Goal: Information Seeking & Learning: Learn about a topic

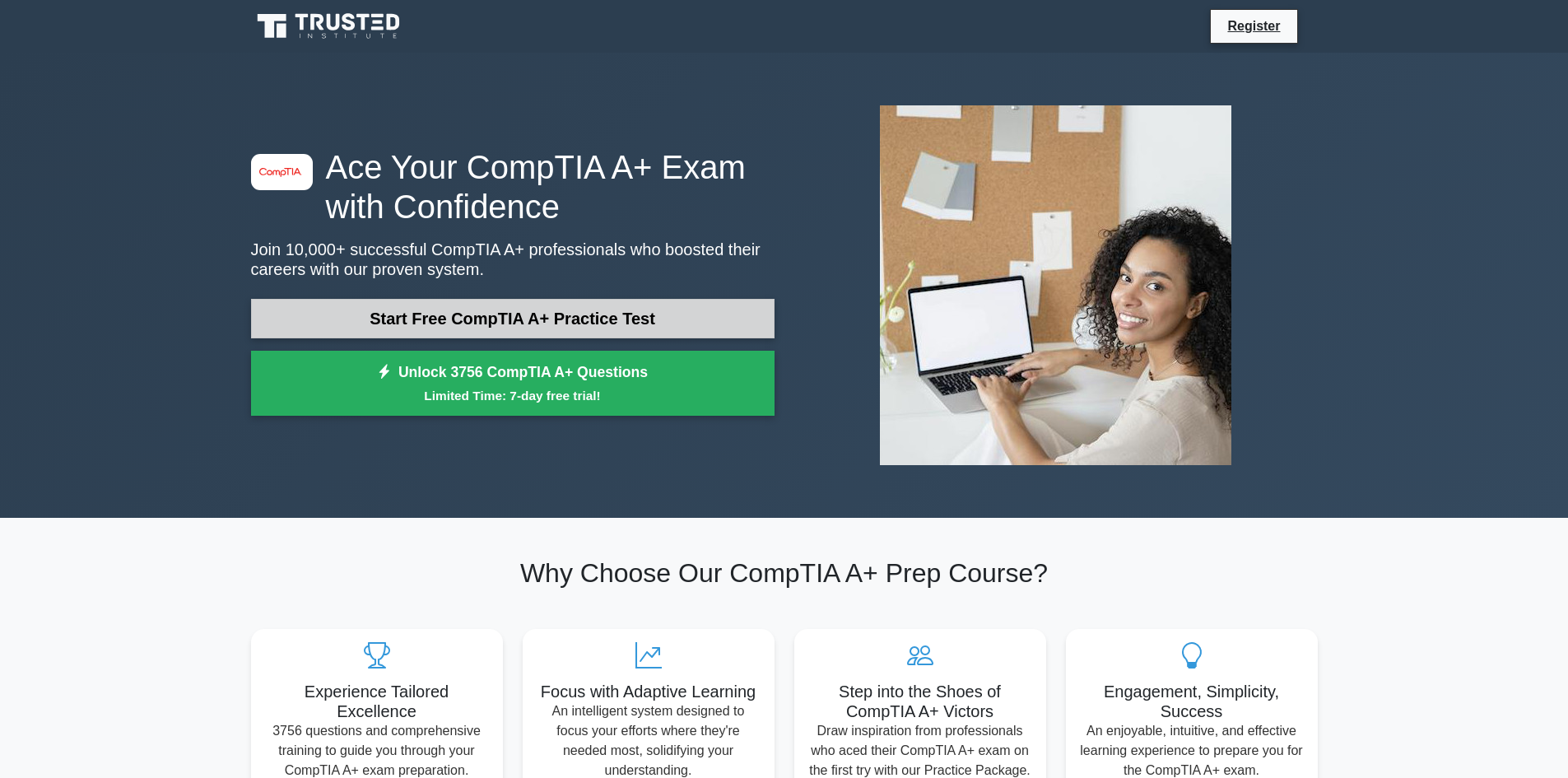
click at [530, 327] on link "Start Free CompTIA A+ Practice Test" at bounding box center [512, 318] width 524 height 39
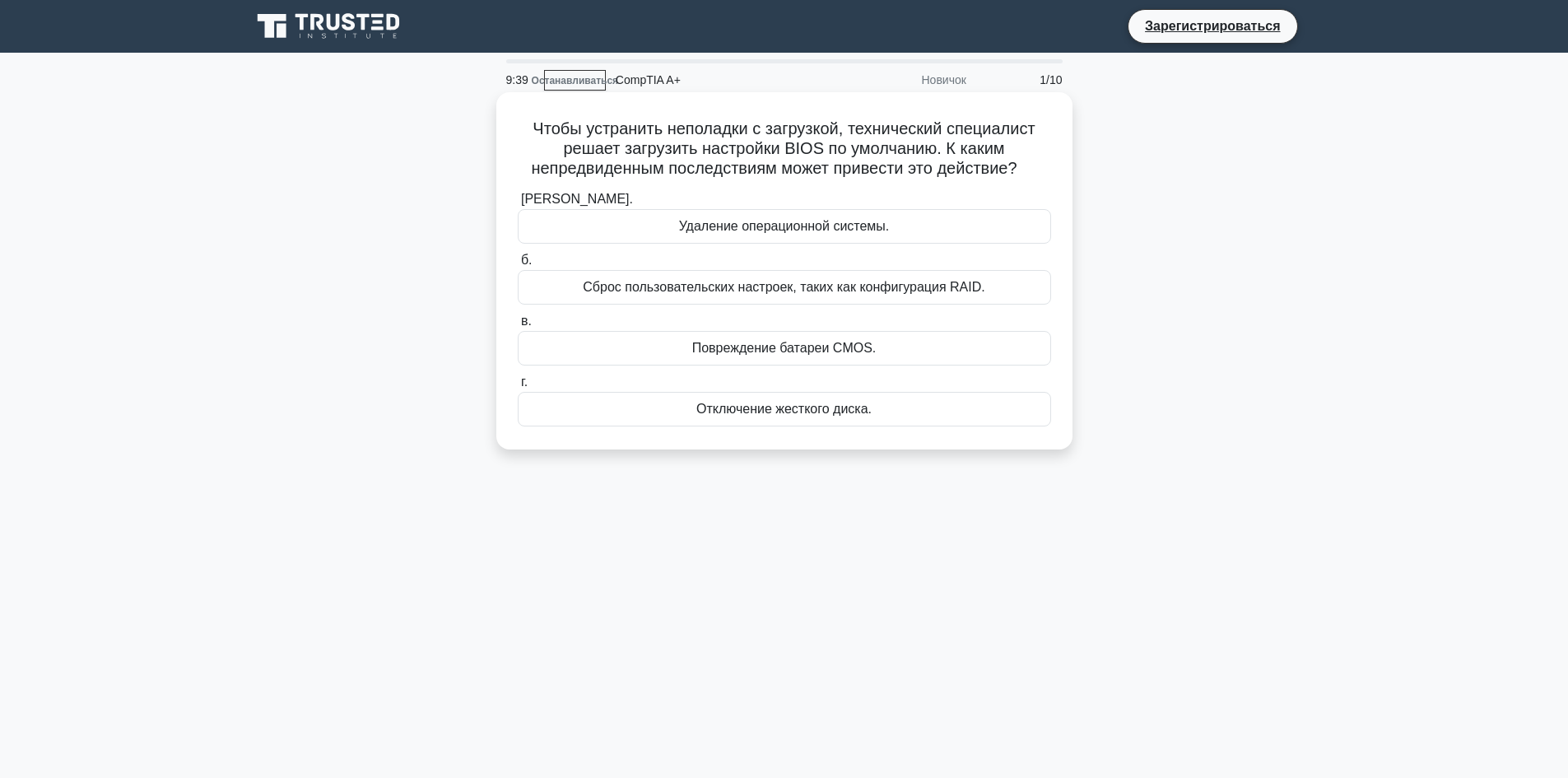
click at [787, 290] on font "Сброс пользовательских настроек, таких как конфигурация RAID." at bounding box center [784, 287] width 402 height 14
click at [517, 266] on input "б. Сброс пользовательских настроек, таких как конфигурация RAID." at bounding box center [517, 260] width 0 height 10
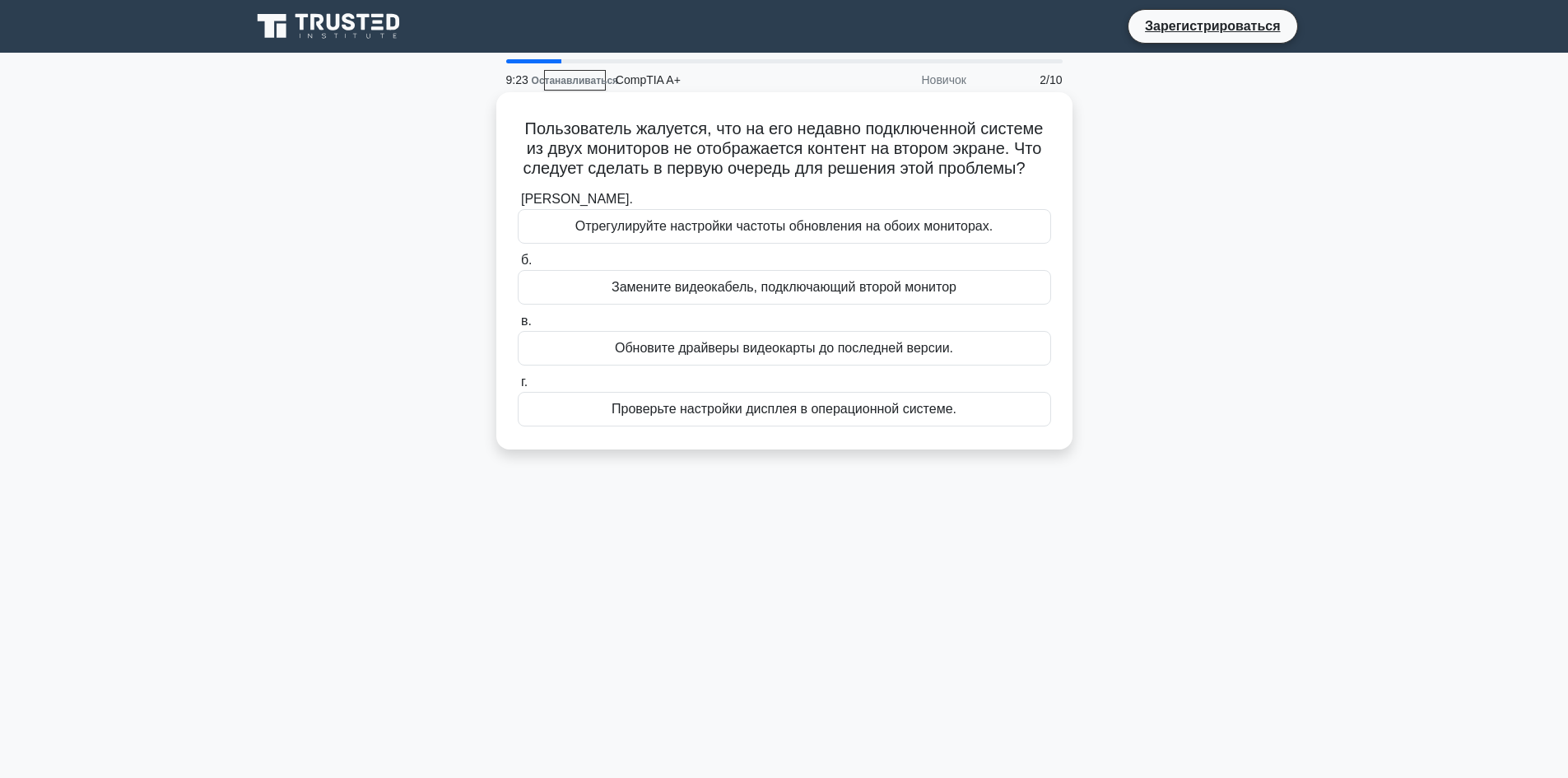
click at [801, 416] on font "Проверьте настройки дисплея в операционной системе." at bounding box center [784, 409] width 345 height 14
click at [517, 388] on input "г. Проверьте настройки дисплея в операционной системе." at bounding box center [517, 382] width 0 height 10
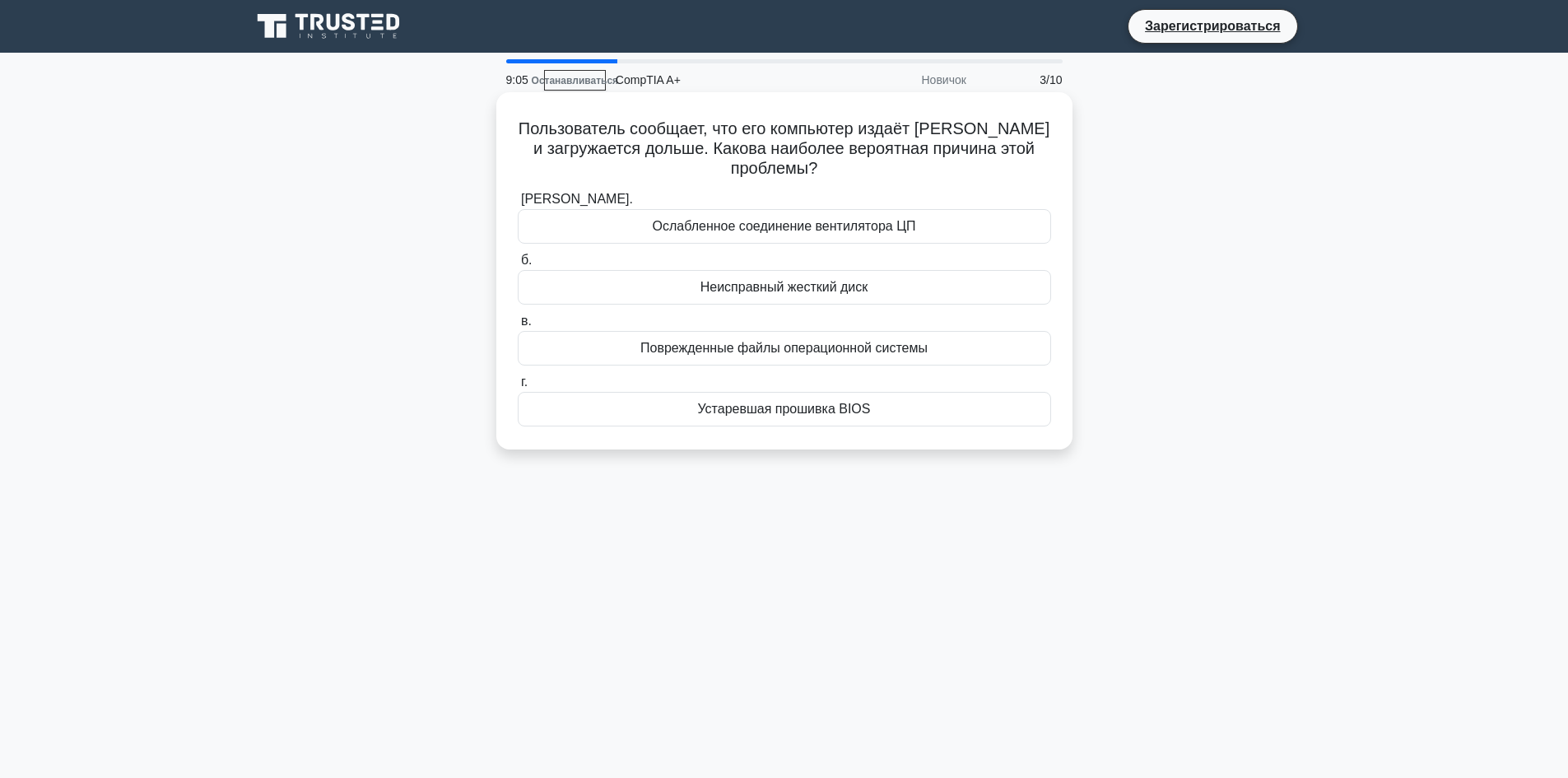
click at [809, 343] on font "Поврежденные файлы операционной системы" at bounding box center [784, 348] width 288 height 14
click at [517, 327] on input "в. Поврежденные файлы операционной системы" at bounding box center [517, 322] width 0 height 10
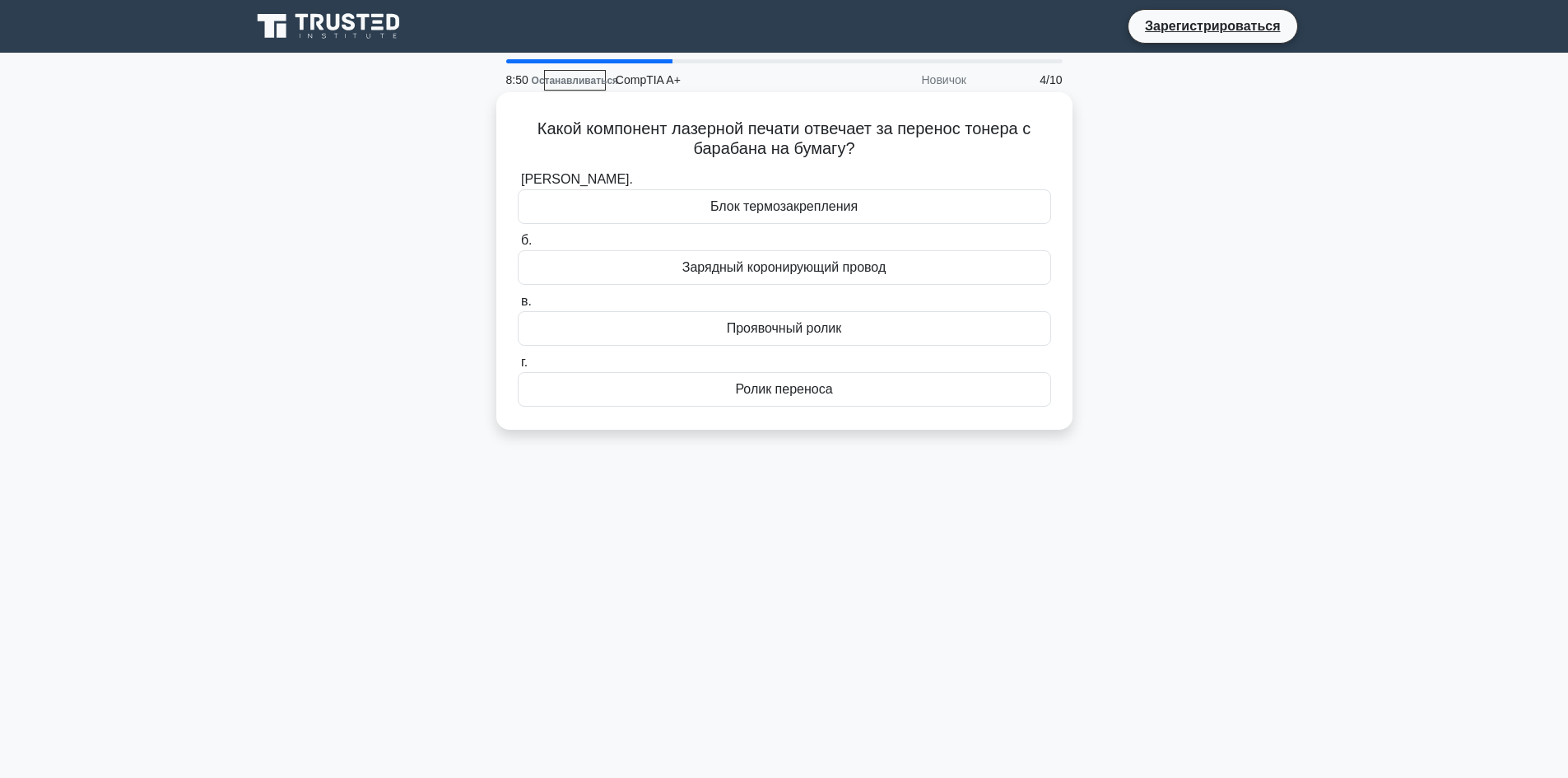
click at [827, 385] on font "Ролик переноса" at bounding box center [783, 389] width 97 height 14
click at [517, 368] on input "г. Ролик переноса" at bounding box center [517, 363] width 0 height 10
click at [821, 205] on font "Сайт производителя материнской платы" at bounding box center [783, 206] width 248 height 14
click at [517, 185] on input "а. Сайт производителя материнской платы" at bounding box center [517, 180] width 0 height 10
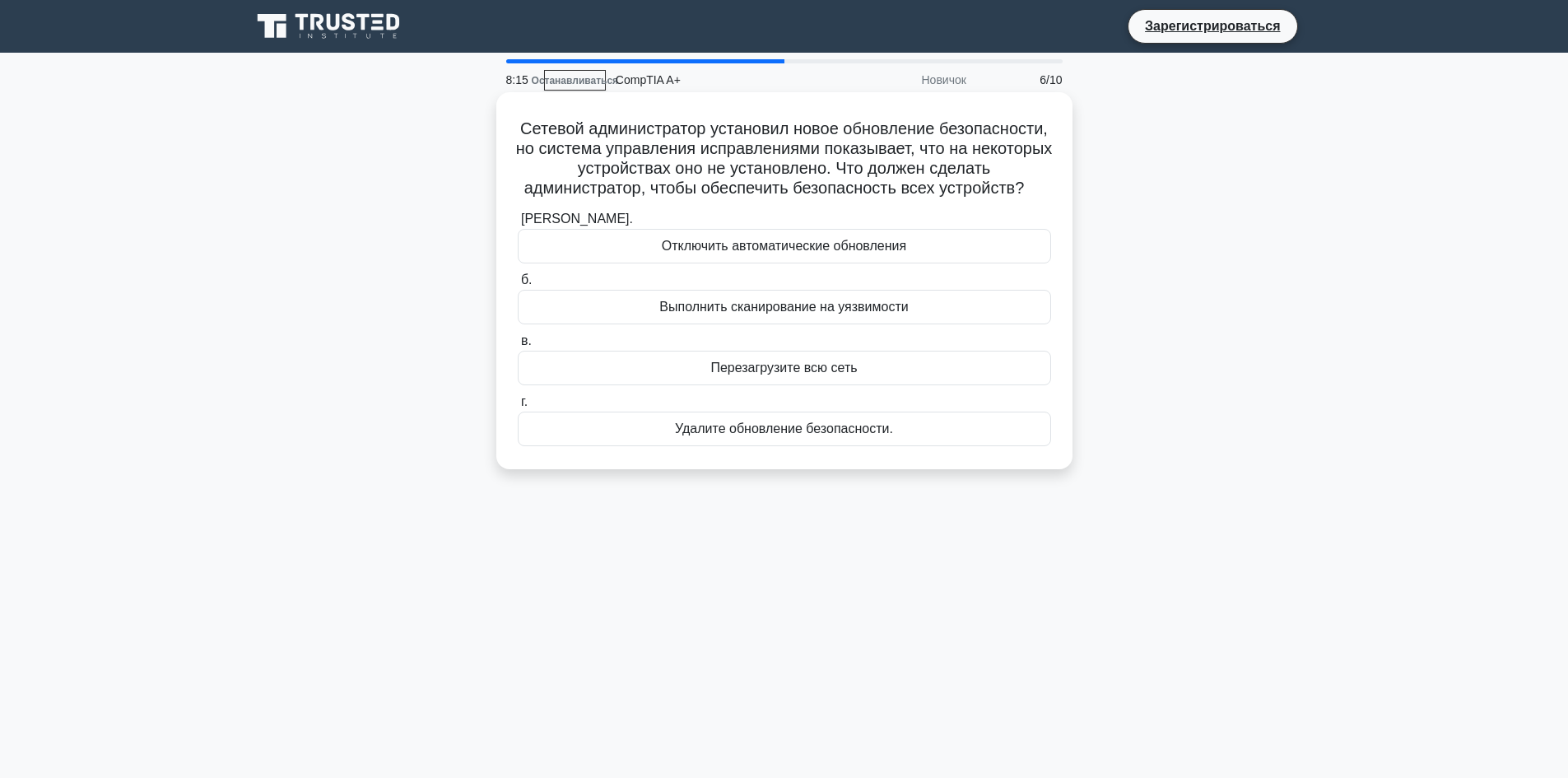
click at [777, 375] on font "Перезагрузите всю сеть" at bounding box center [784, 368] width 147 height 14
click at [517, 347] on input "в. Перезагрузите всю сеть" at bounding box center [517, 341] width 0 height 10
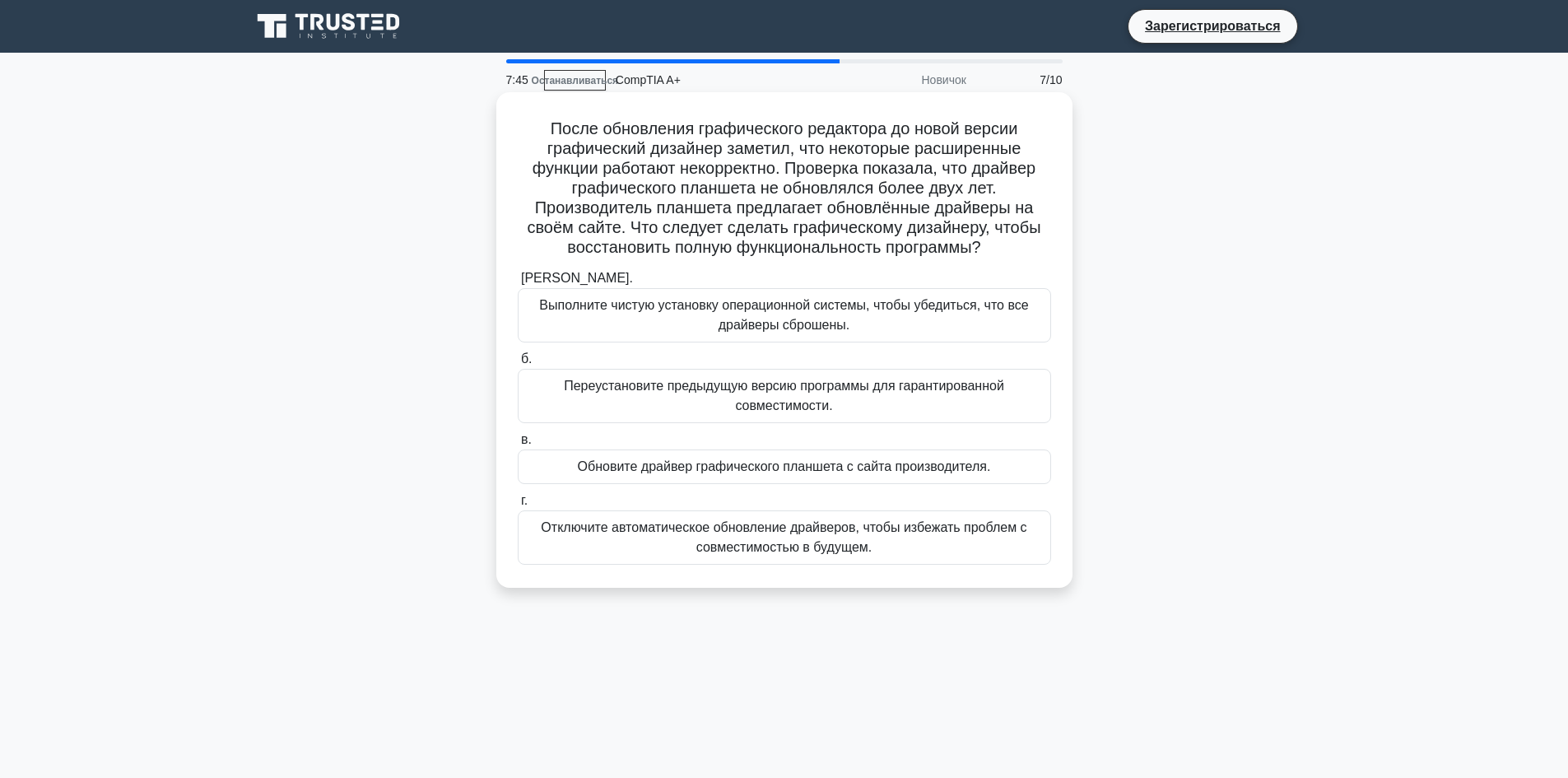
click at [905, 469] on font "Обновите драйвер графического планшета с сайта производителя." at bounding box center [784, 467] width 413 height 14
click at [517, 446] on input "в. Обновите драйвер графического планшета с сайта производителя." at bounding box center [517, 440] width 0 height 10
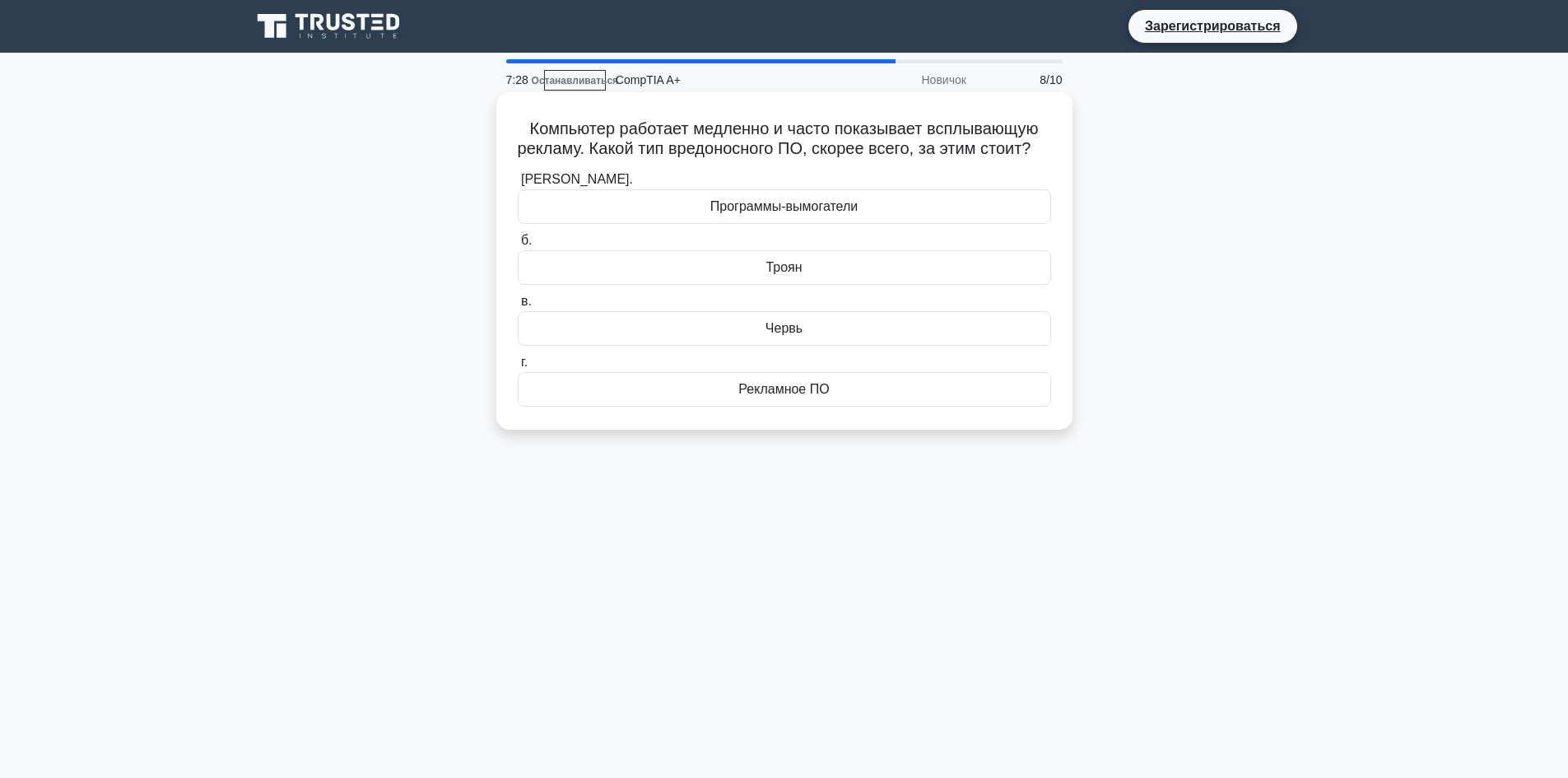
click at [791, 396] on font "Рекламное ПО" at bounding box center [784, 389] width 91 height 14
click at [517, 368] on input "г. Рекламное ПО" at bounding box center [517, 363] width 0 height 10
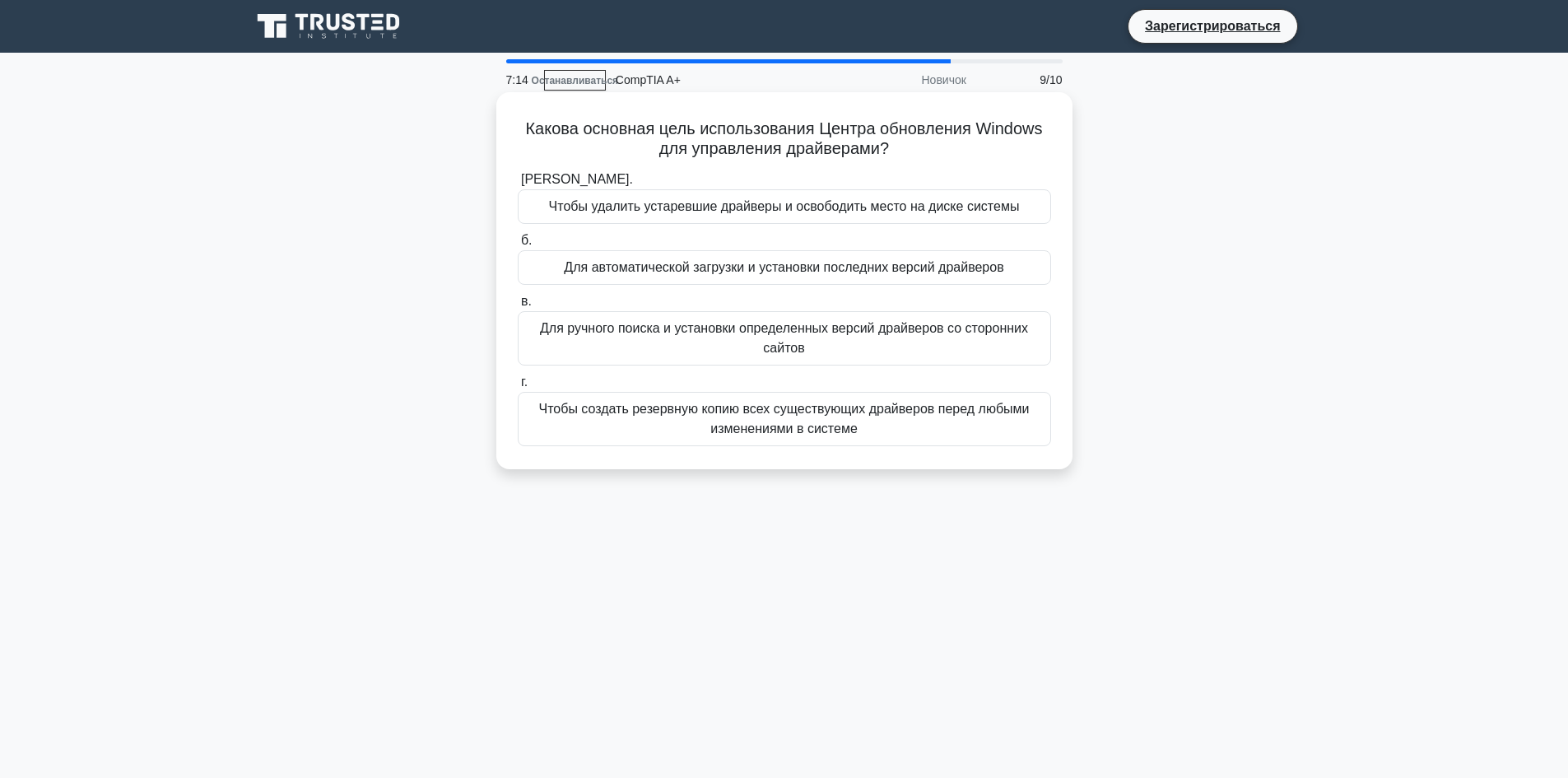
click at [825, 262] on font "Для автоматической загрузки и установки последних версий драйверов" at bounding box center [783, 267] width 440 height 14
click at [517, 247] on input "б. Для автоматической загрузки и установки последних версий драйверов" at bounding box center [517, 240] width 0 height 10
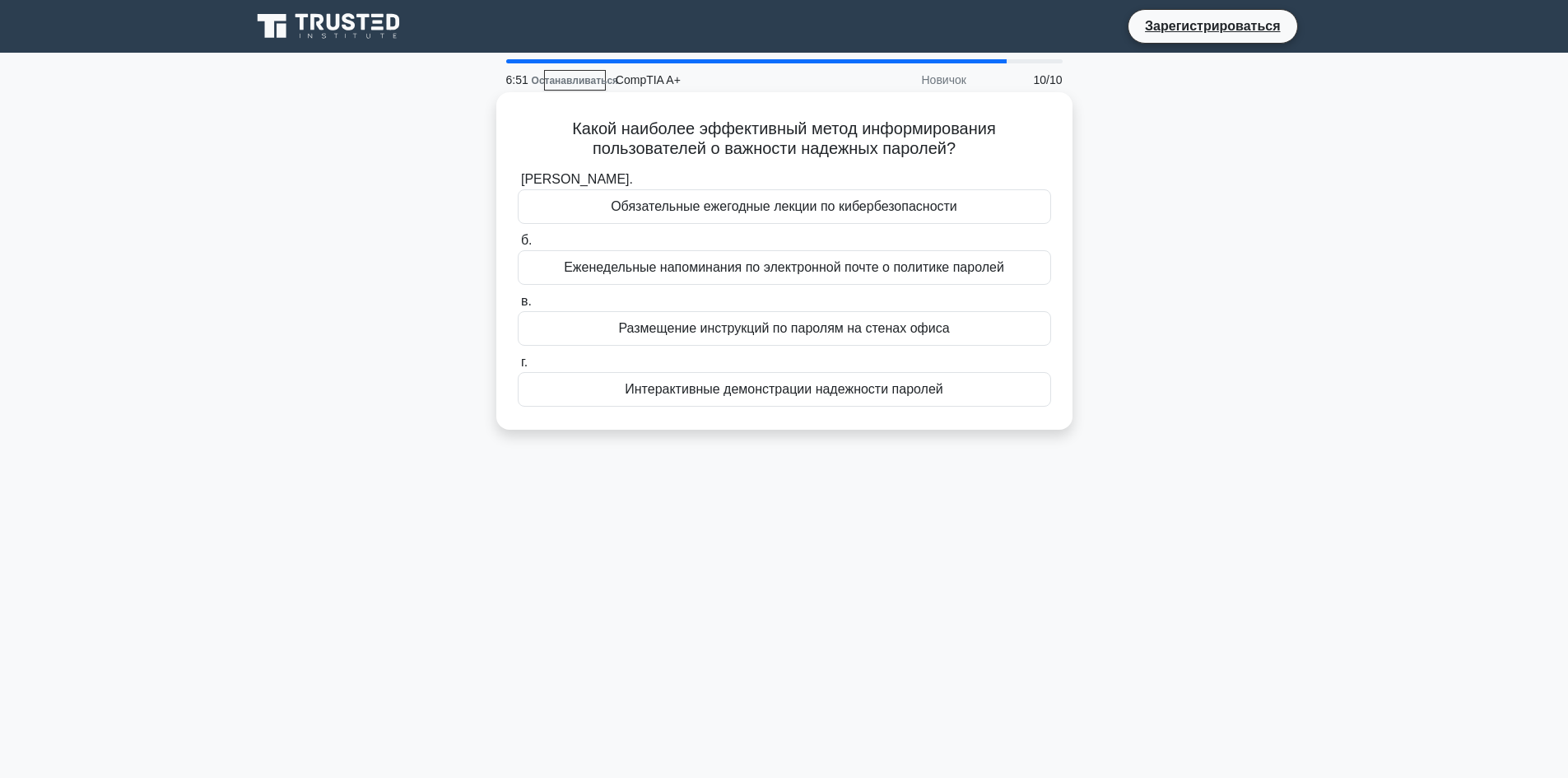
click at [742, 212] on font "Обязательные ежегодные лекции по кибербезопасности" at bounding box center [784, 206] width 347 height 14
click at [517, 185] on input "а. Обязательные ежегодные лекции по кибербезопасности" at bounding box center [517, 180] width 0 height 10
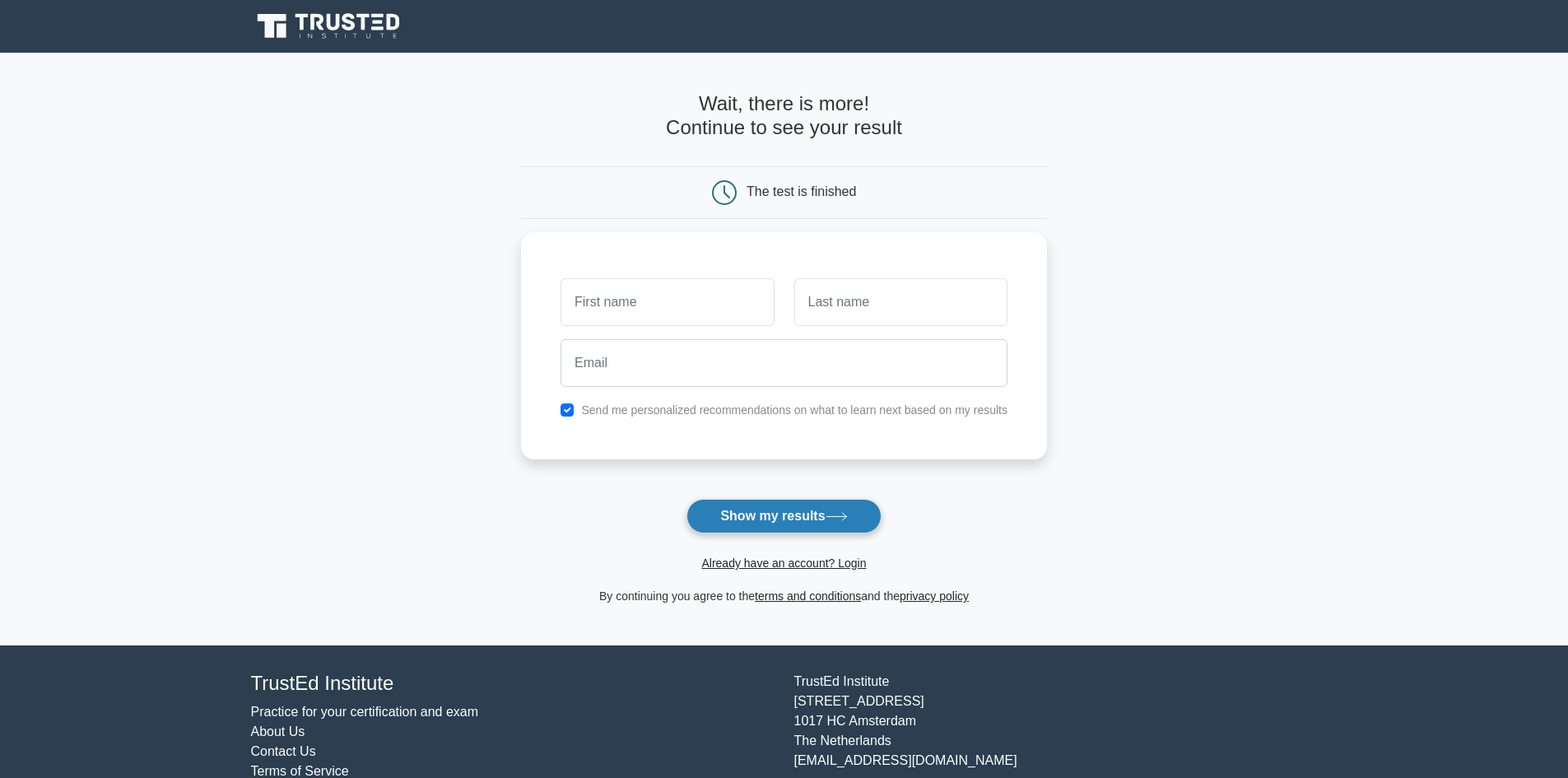
click at [774, 505] on button "Show my results" at bounding box center [783, 517] width 194 height 35
